Goal: Entertainment & Leisure: Consume media (video, audio)

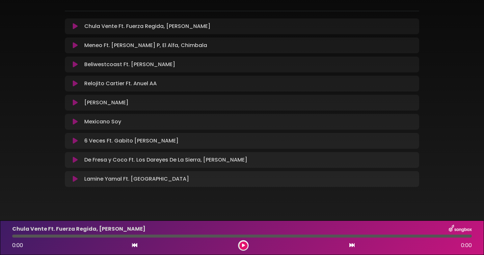
scroll to position [77, 0]
click at [76, 45] on icon at bounding box center [75, 45] width 5 height 7
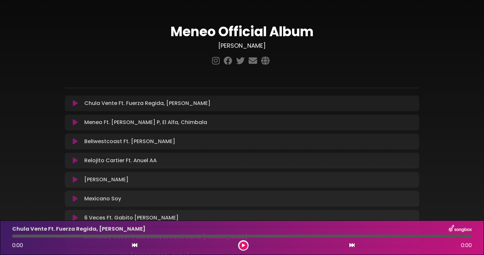
scroll to position [77, 0]
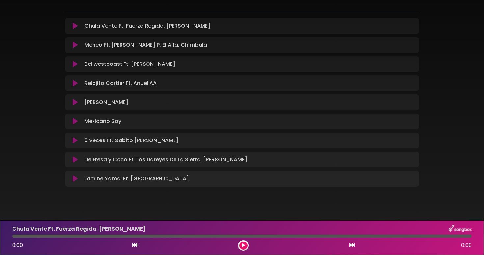
click at [77, 101] on icon at bounding box center [75, 102] width 5 height 7
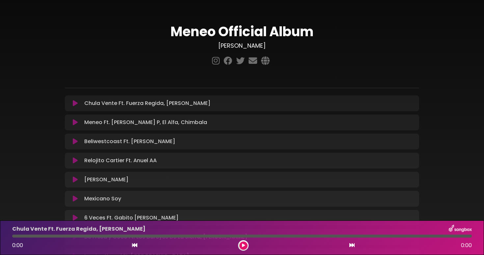
scroll to position [77, 0]
